Goal: Find specific page/section: Find specific page/section

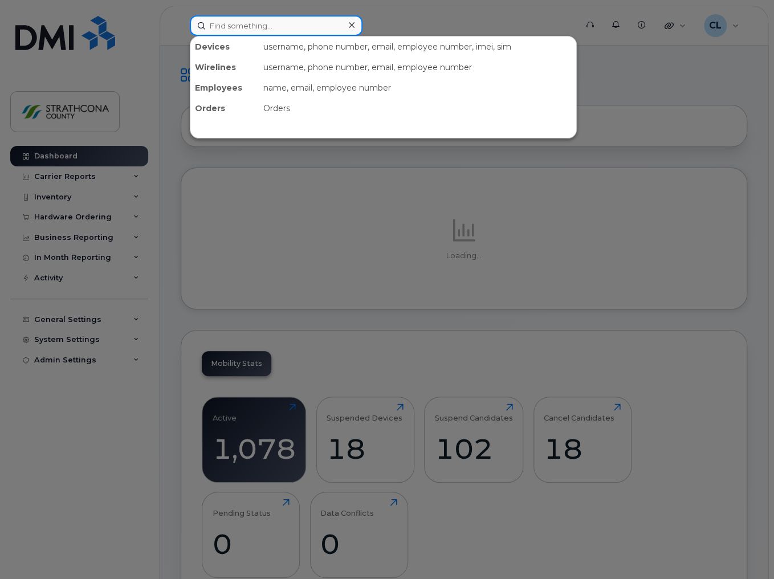
click at [248, 23] on input at bounding box center [276, 25] width 173 height 21
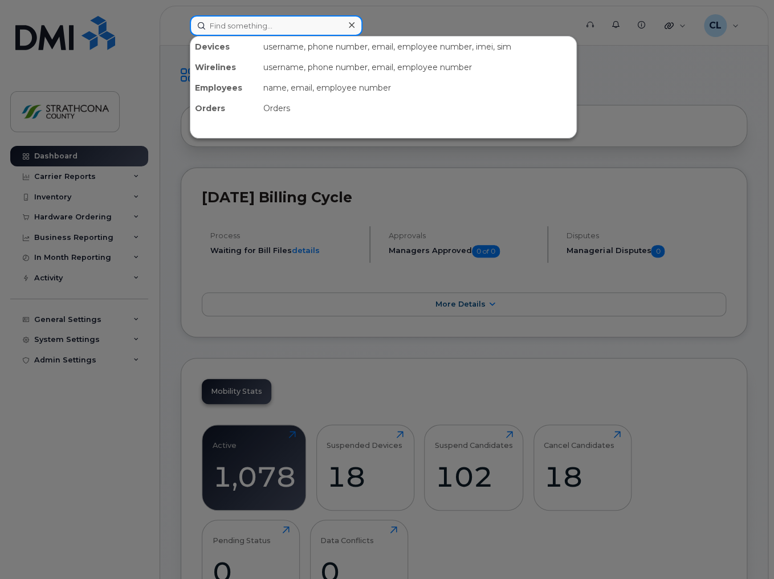
click at [230, 26] on input at bounding box center [276, 25] width 173 height 21
paste input "5873340617"
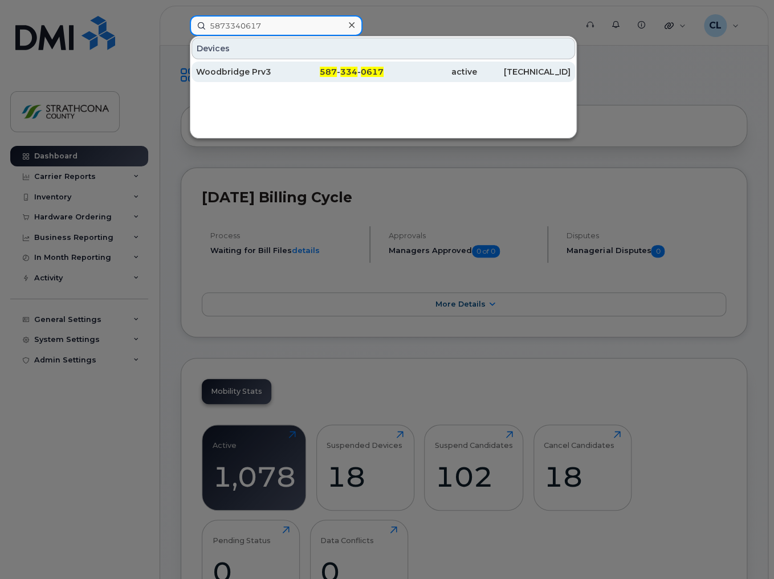
type input "5873340617"
click at [242, 71] on div "Woodbridge Prv3" at bounding box center [242, 71] width 93 height 11
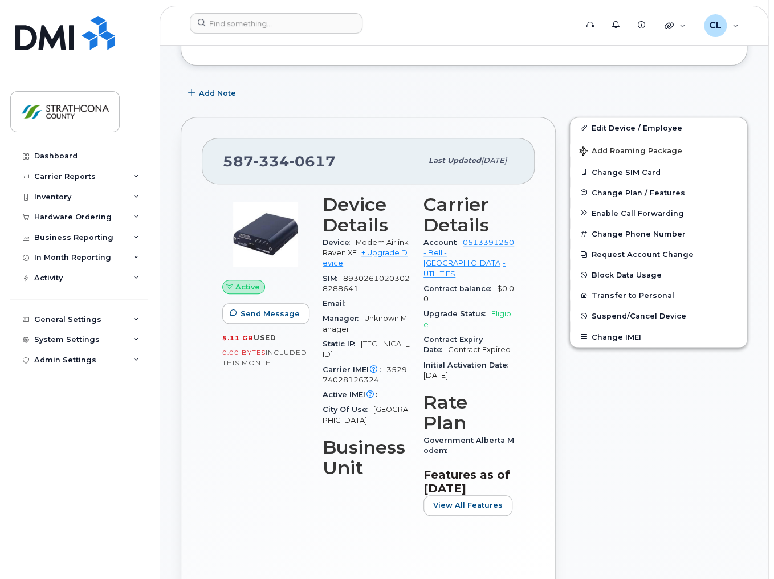
scroll to position [137, 0]
